Goal: Check status: Check status

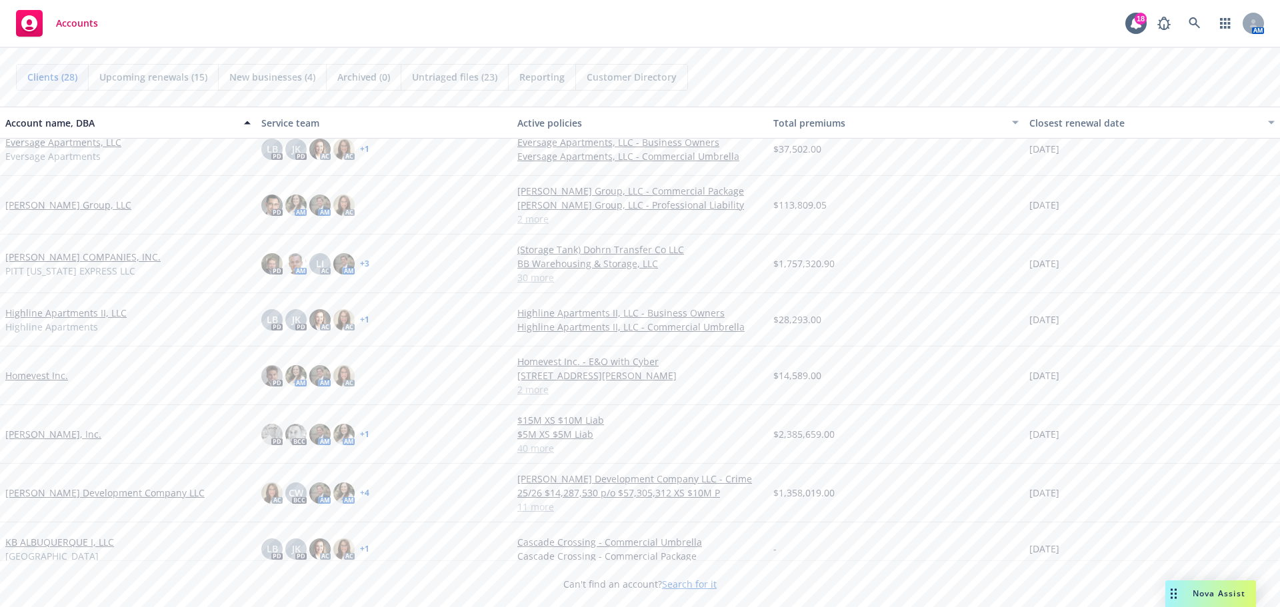
scroll to position [338, 0]
click at [41, 438] on link "[PERSON_NAME], Inc." at bounding box center [53, 438] width 96 height 14
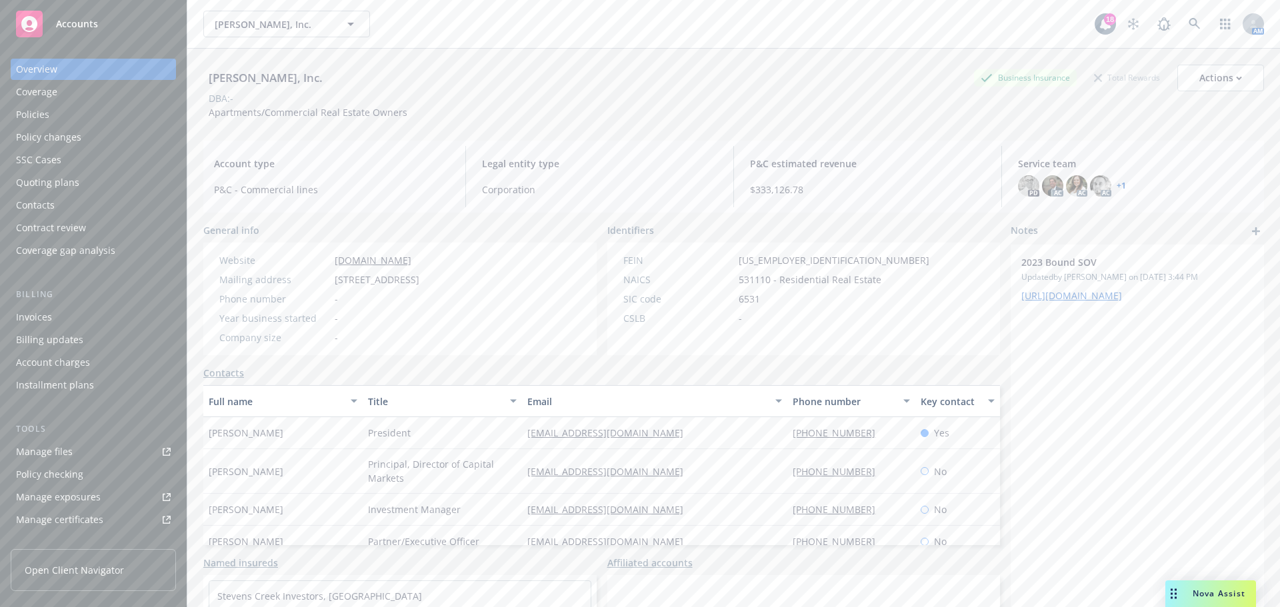
click at [61, 116] on div "Policies" at bounding box center [93, 114] width 155 height 21
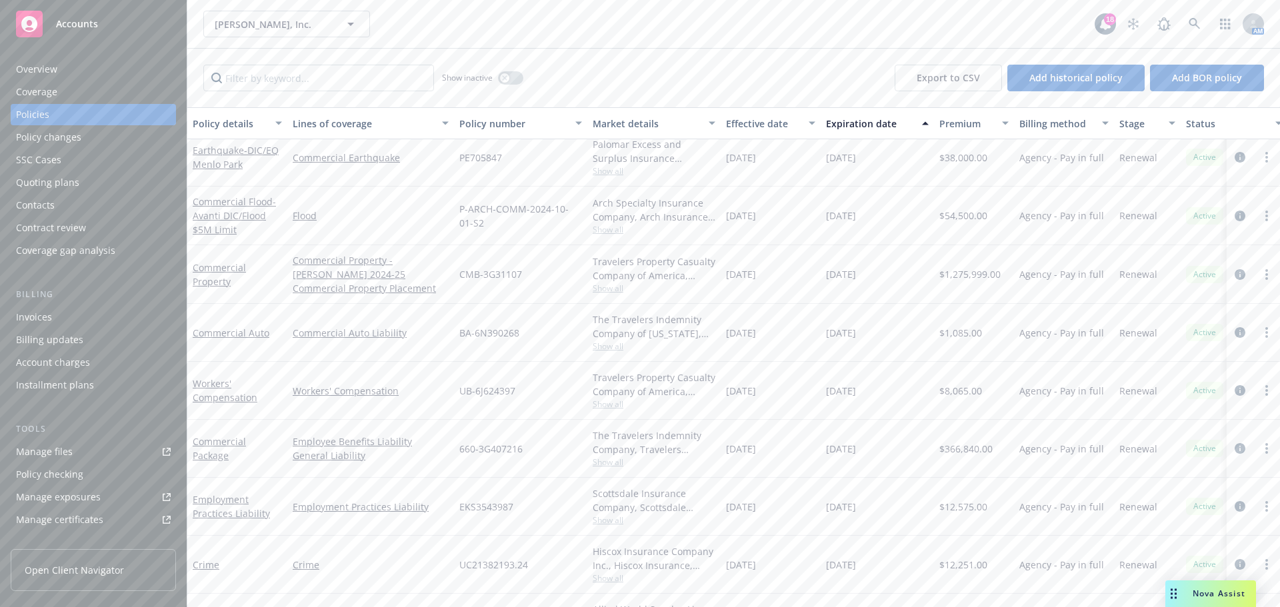
scroll to position [200, 0]
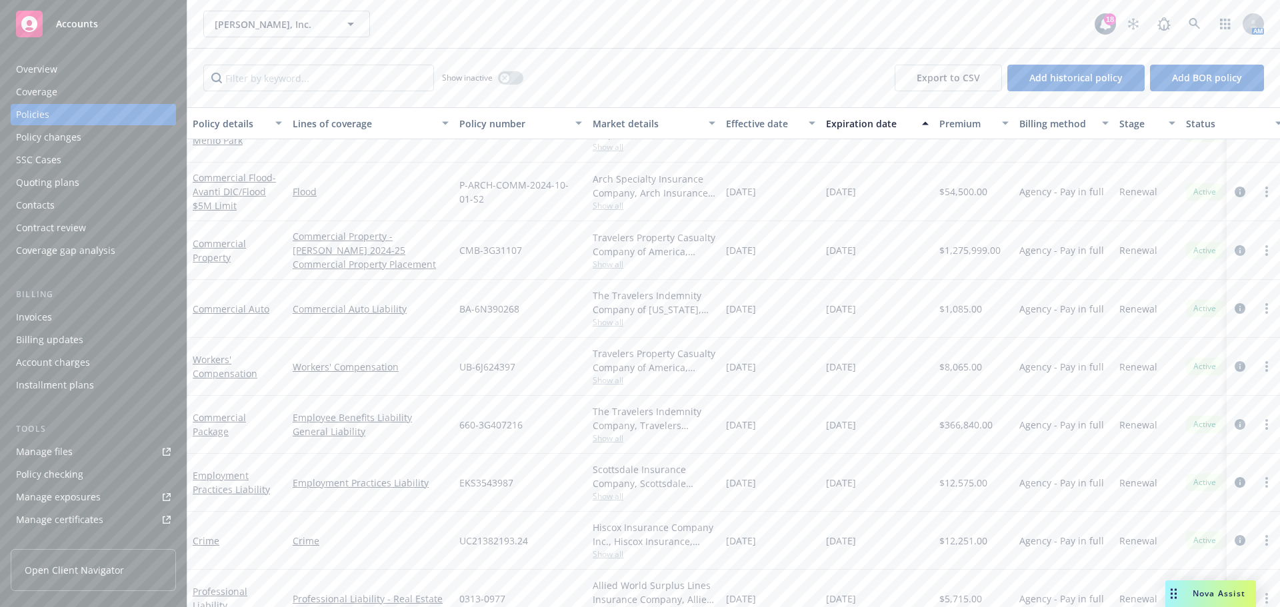
click at [65, 184] on div "Quoting plans" at bounding box center [47, 182] width 63 height 21
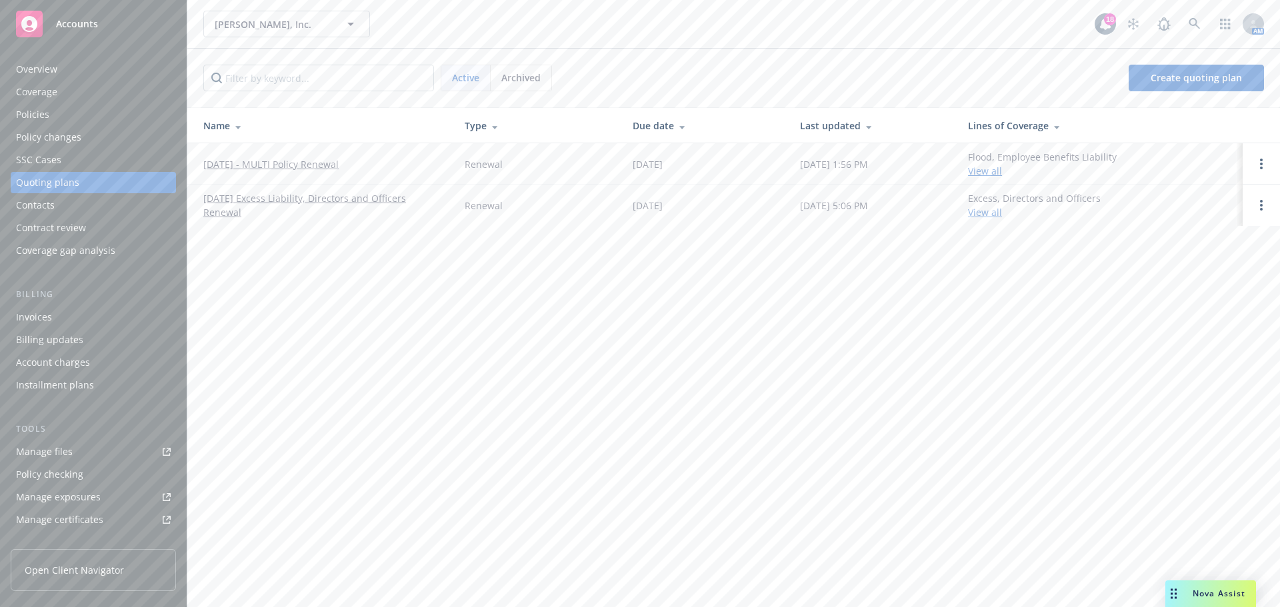
click at [287, 160] on link "[DATE] - MULTI Policy Renewal" at bounding box center [270, 164] width 135 height 14
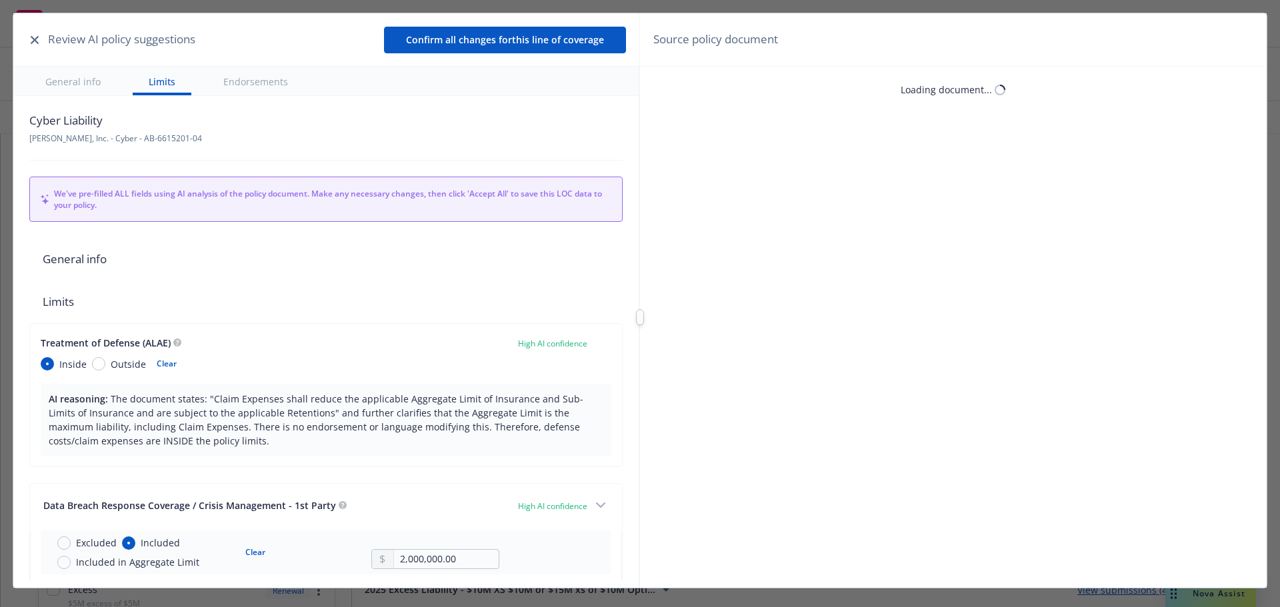
type textarea "x"
click at [33, 33] on button "button" at bounding box center [35, 40] width 16 height 16
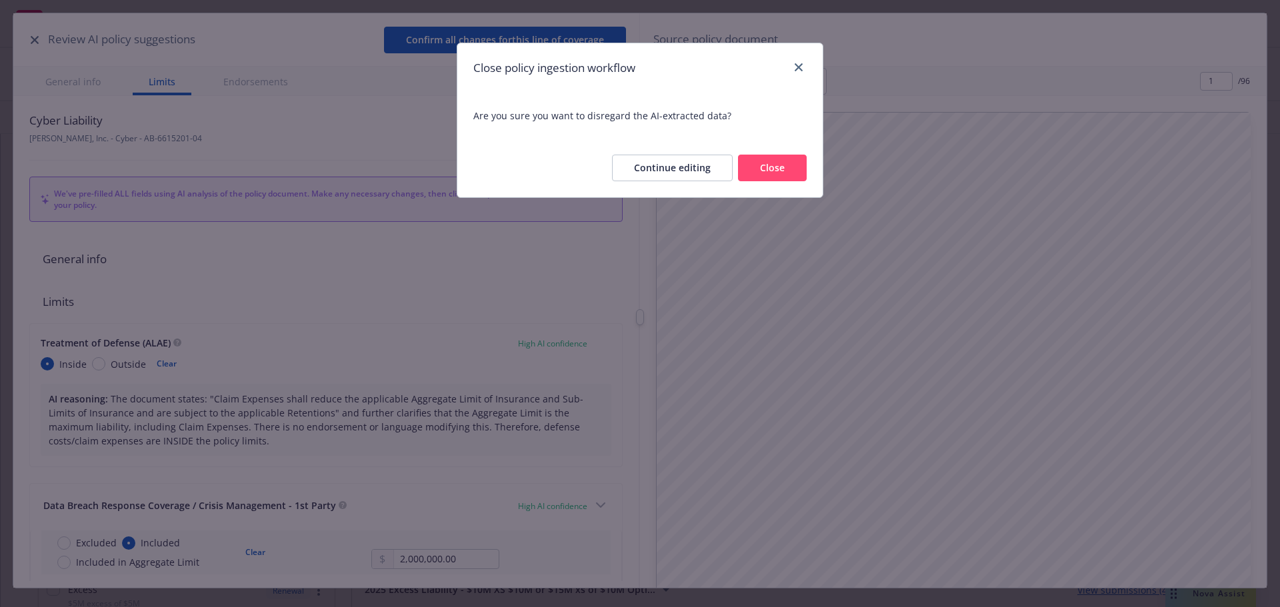
click at [758, 167] on button "Close" at bounding box center [772, 168] width 69 height 27
